Goal: Navigation & Orientation: Find specific page/section

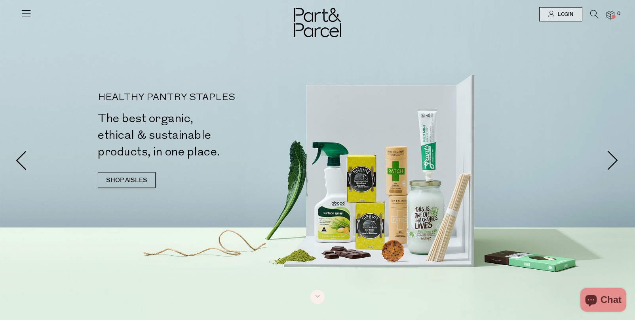
click at [25, 11] on icon at bounding box center [26, 13] width 11 height 11
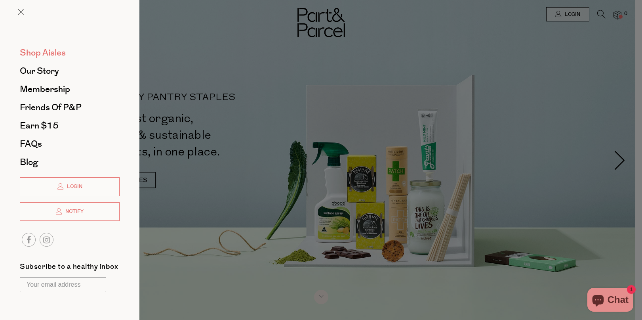
click at [48, 53] on span "Shop Aisles" at bounding box center [43, 52] width 46 height 13
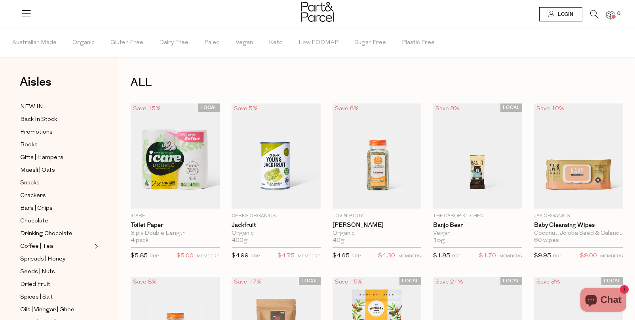
scroll to position [40, 0]
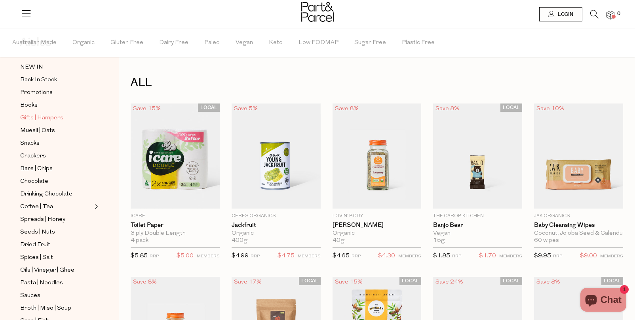
click at [47, 113] on span "Gifts | Hampers" at bounding box center [41, 118] width 43 height 10
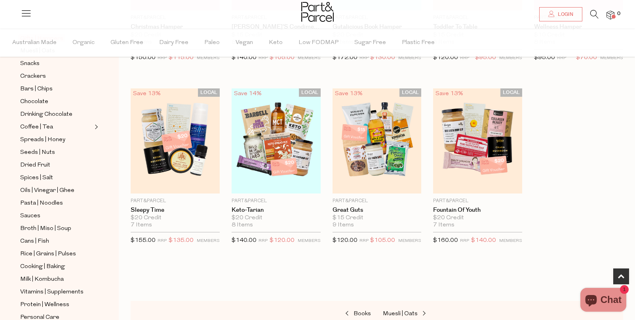
scroll to position [40, 0]
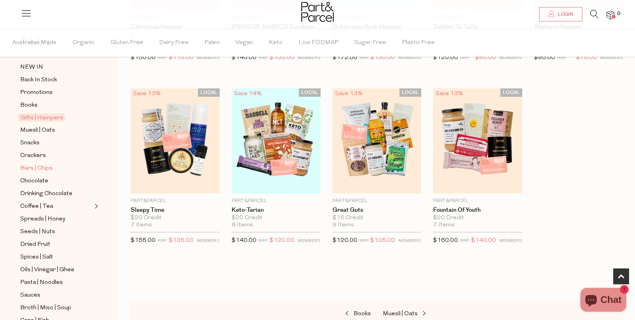
click at [45, 164] on span "Bars | Chips" at bounding box center [36, 169] width 32 height 10
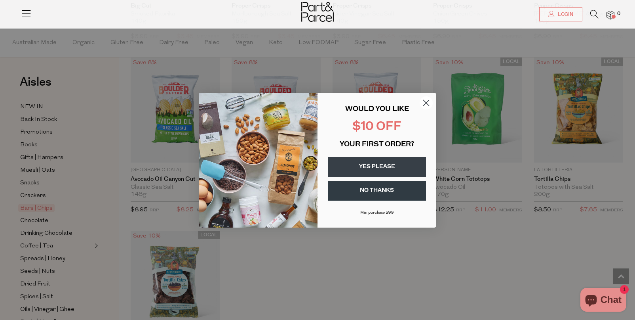
scroll to position [2376, 0]
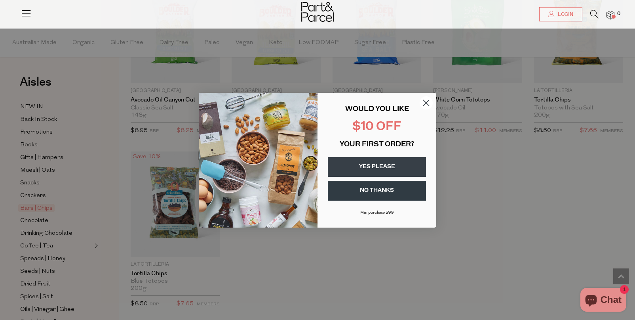
click at [430, 102] on circle "Close dialog" at bounding box center [426, 102] width 13 height 13
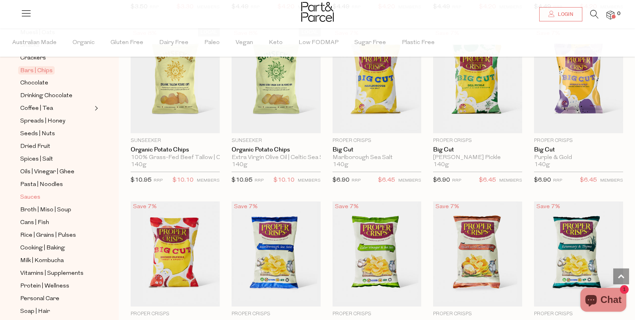
scroll to position [128, 0]
